Goal: Find specific page/section: Find specific page/section

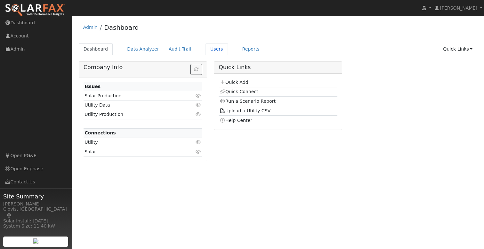
click at [210, 49] on link "Users" at bounding box center [217, 49] width 22 height 12
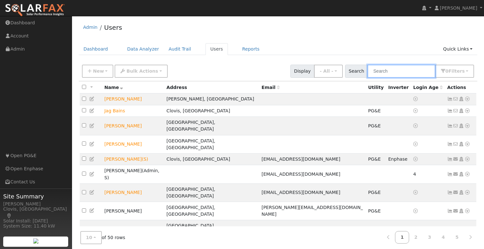
click at [401, 70] on input "text" at bounding box center [402, 71] width 68 height 13
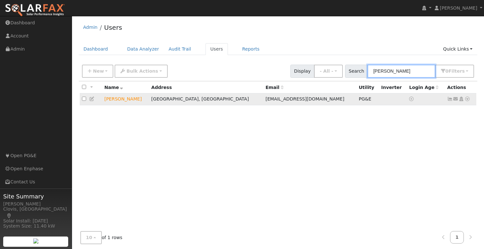
type input "maldonado"
click at [131, 101] on td "Jesus Maldonado" at bounding box center [125, 100] width 47 height 12
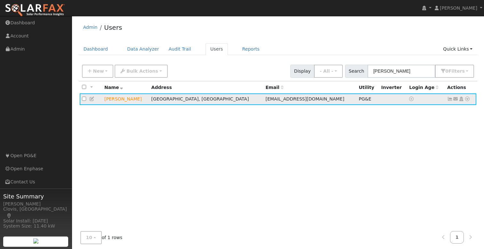
click at [137, 100] on td "Jesus Maldonado" at bounding box center [125, 100] width 47 height 12
click at [467, 98] on icon at bounding box center [468, 99] width 6 height 4
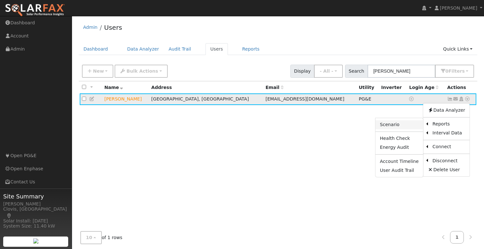
click at [417, 126] on link "Scenario" at bounding box center [400, 124] width 48 height 9
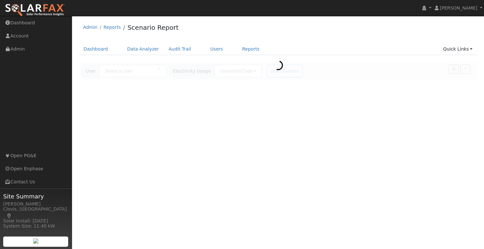
type input "Jesus Maldonado"
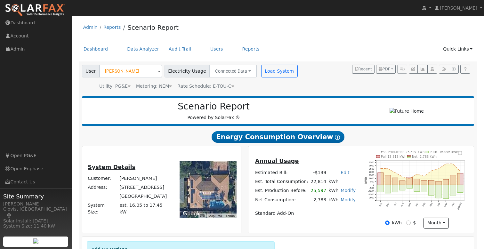
click at [313, 76] on div "User Jesus Maldonado Account Default Account Default Account 2767 West Escalon …" at bounding box center [277, 75] width 393 height 27
